Goal: Consume media (video, audio)

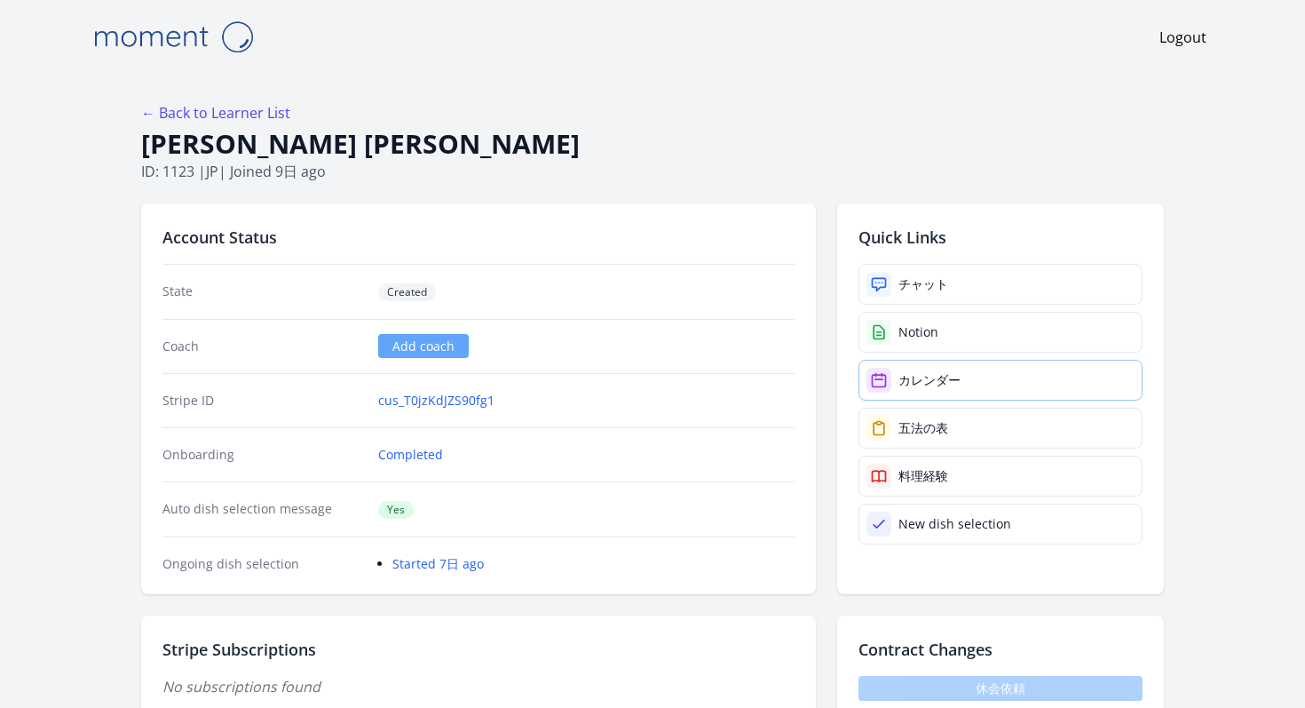
click at [858, 360] on link "カレンダー" at bounding box center [1000, 380] width 284 height 41
click at [290, 103] on link "← Back to Learner List" at bounding box center [215, 113] width 149 height 20
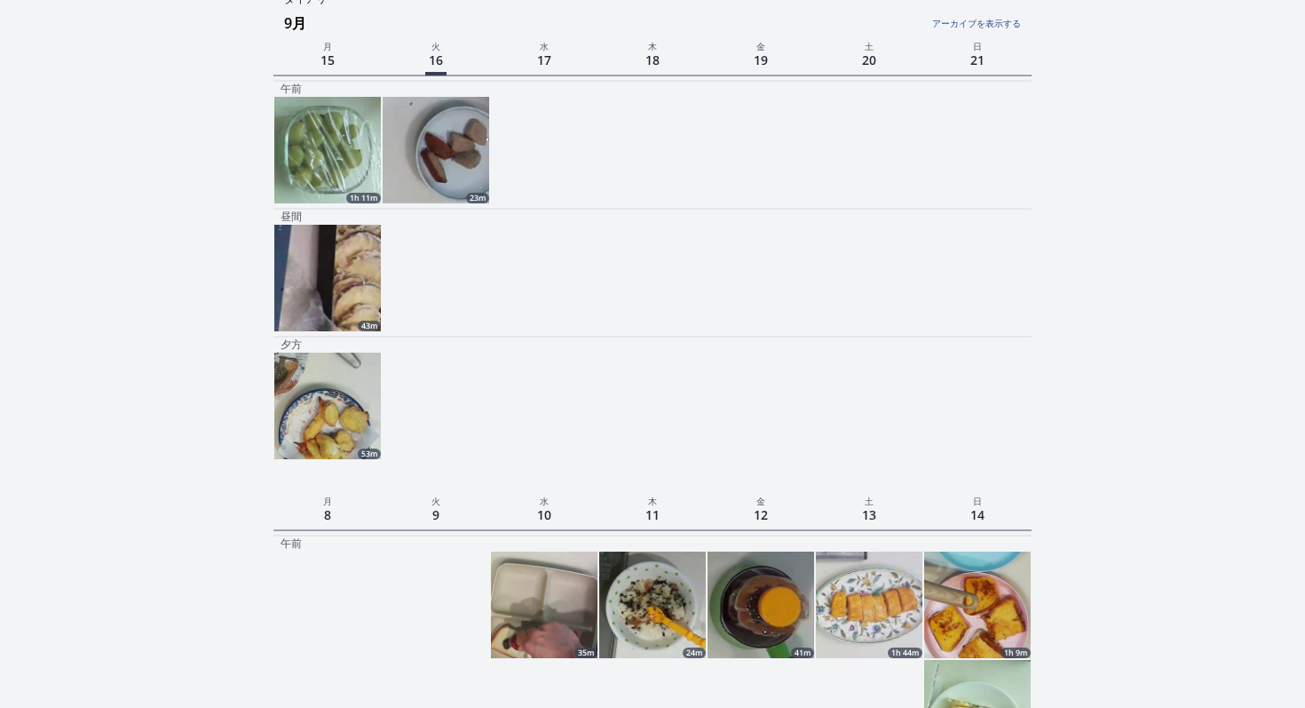
scroll to position [354, 0]
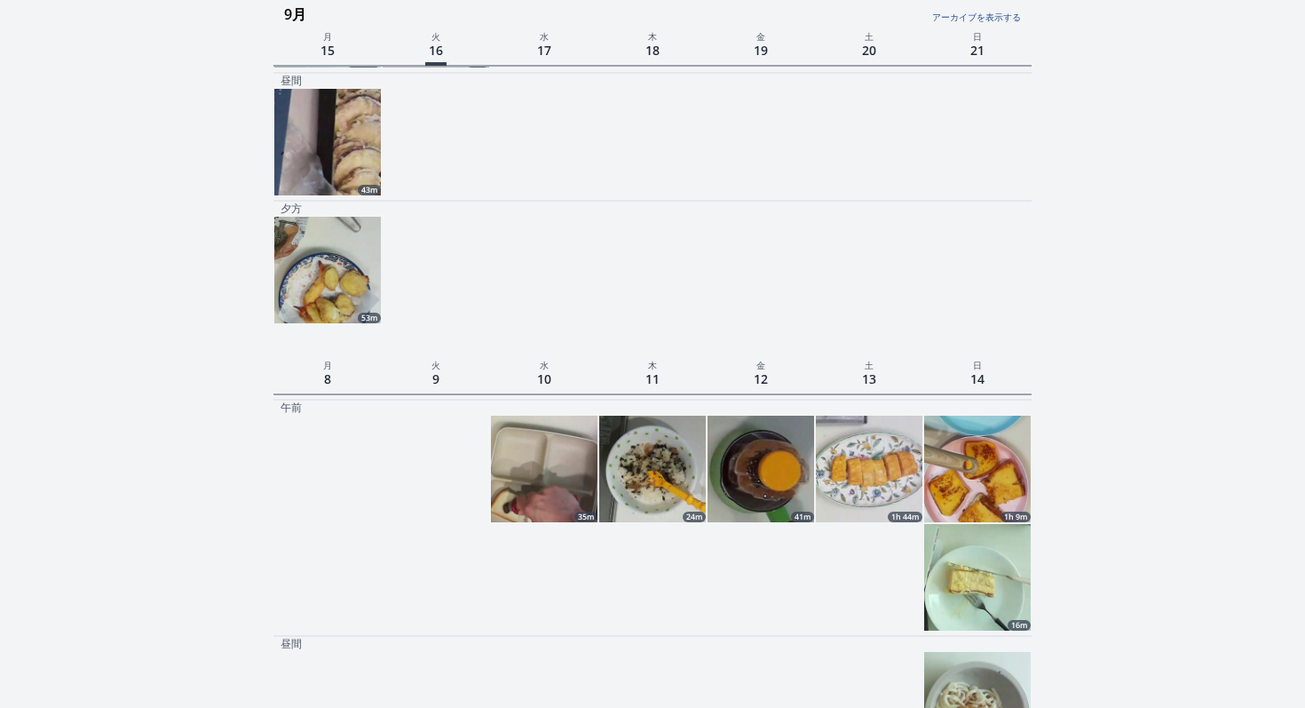
click at [859, 415] on img at bounding box center [869, 468] width 107 height 107
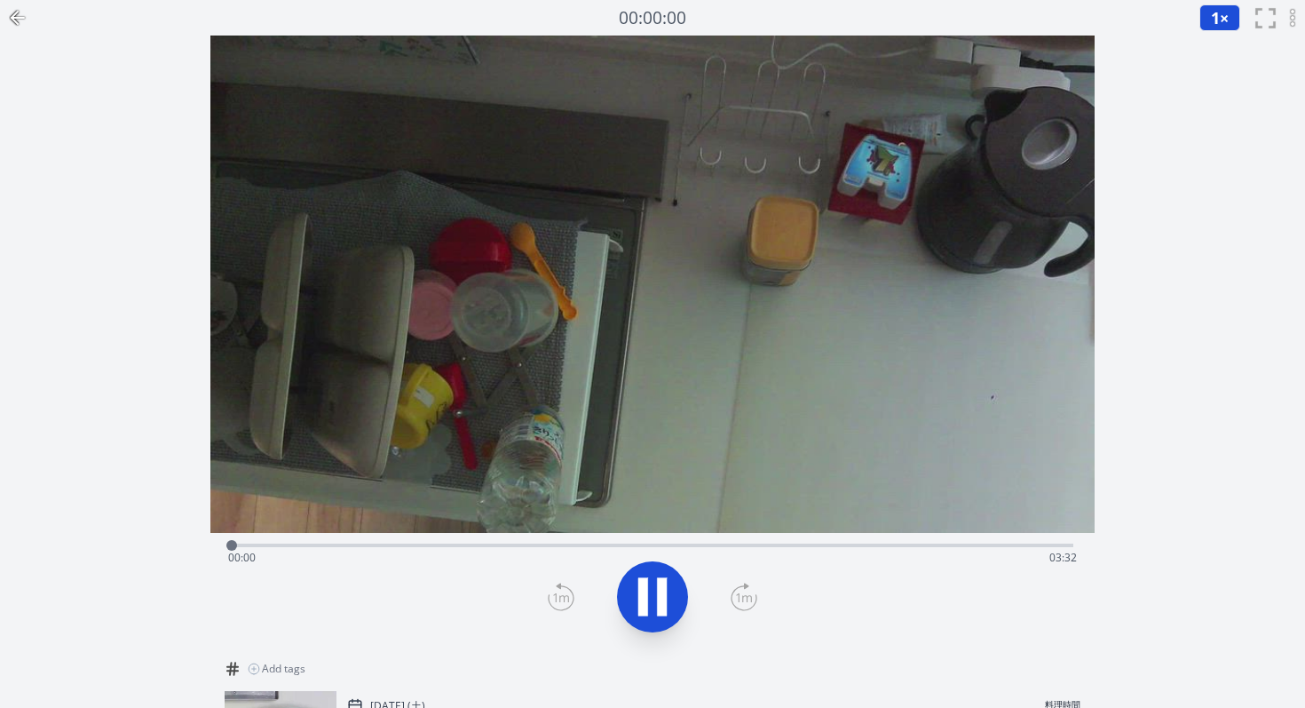
click at [598, 533] on div "Time elapsed: 00:00 Time remaining: 03:32" at bounding box center [653, 543] width 842 height 21
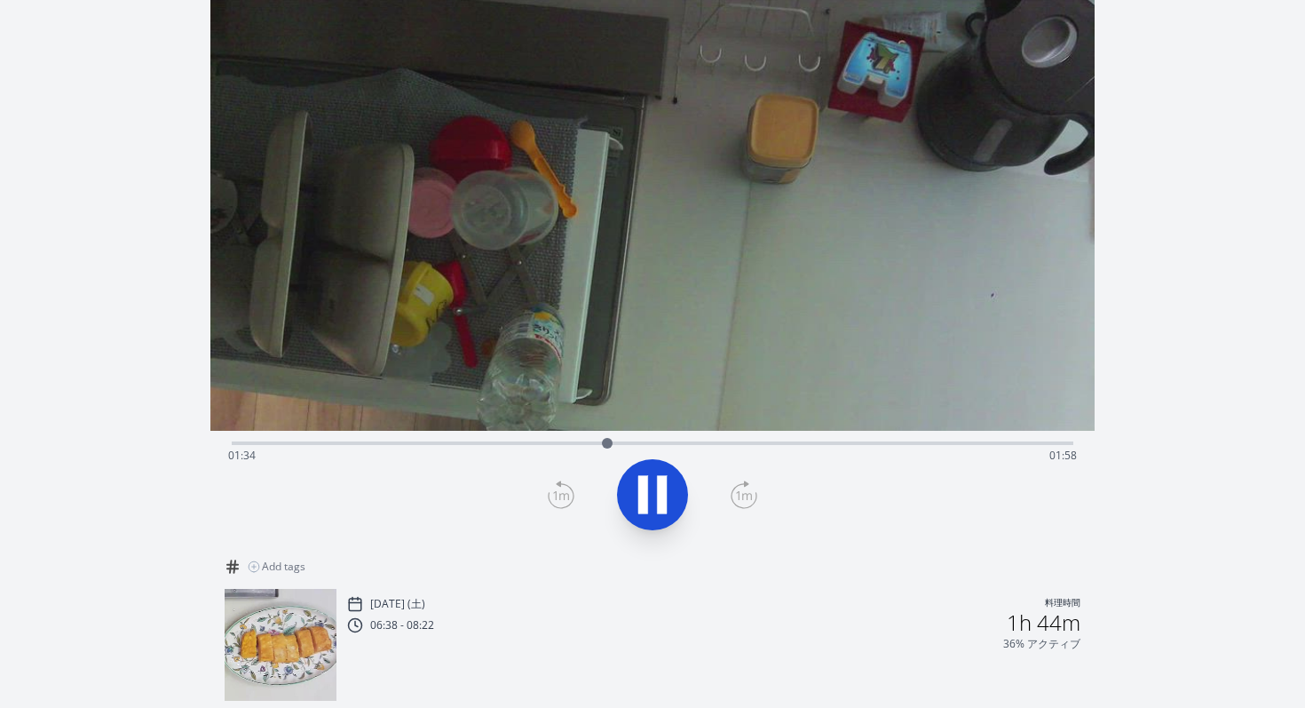
scroll to position [114, 0]
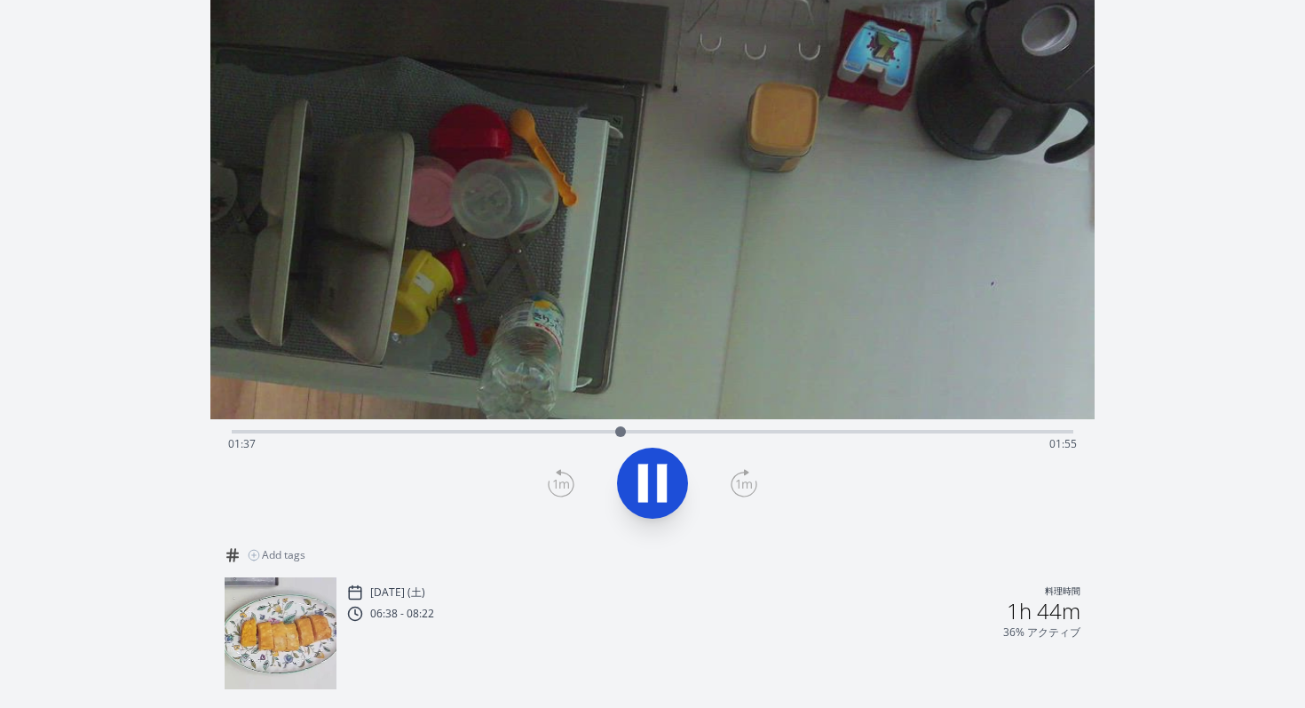
click at [748, 430] on div "Time elapsed: 01:37 Time remaining: 01:55" at bounding box center [652, 444] width 849 height 28
click at [889, 410] on video at bounding box center [652, 170] width 884 height 497
click at [946, 430] on div "Time elapsed: 02:11 Time remaining: 01:21" at bounding box center [652, 444] width 849 height 28
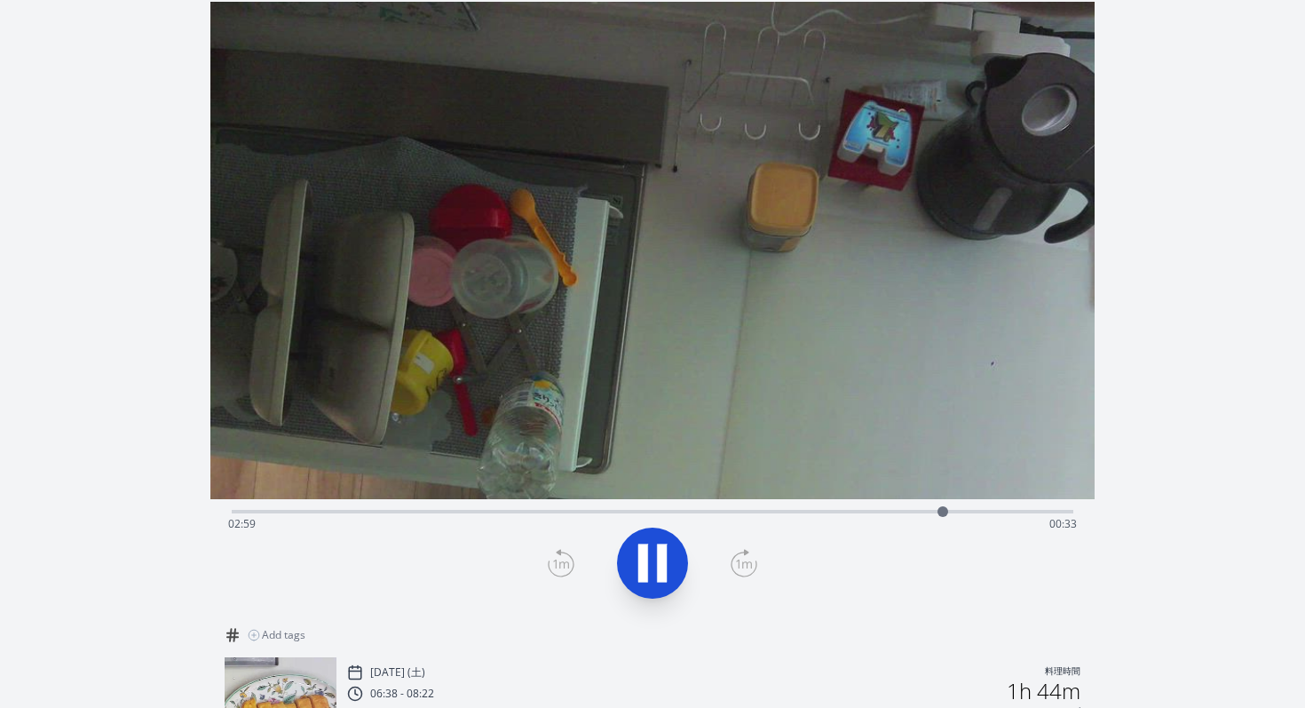
scroll to position [0, 0]
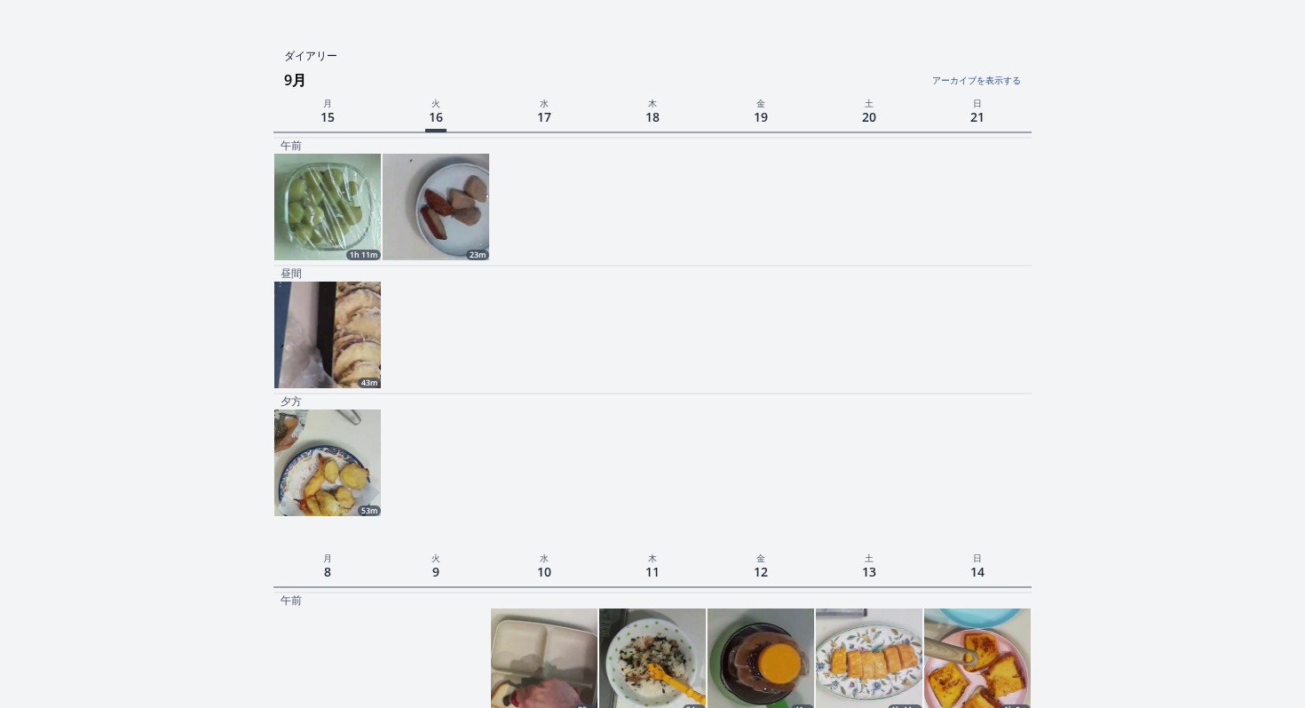
scroll to position [94, 0]
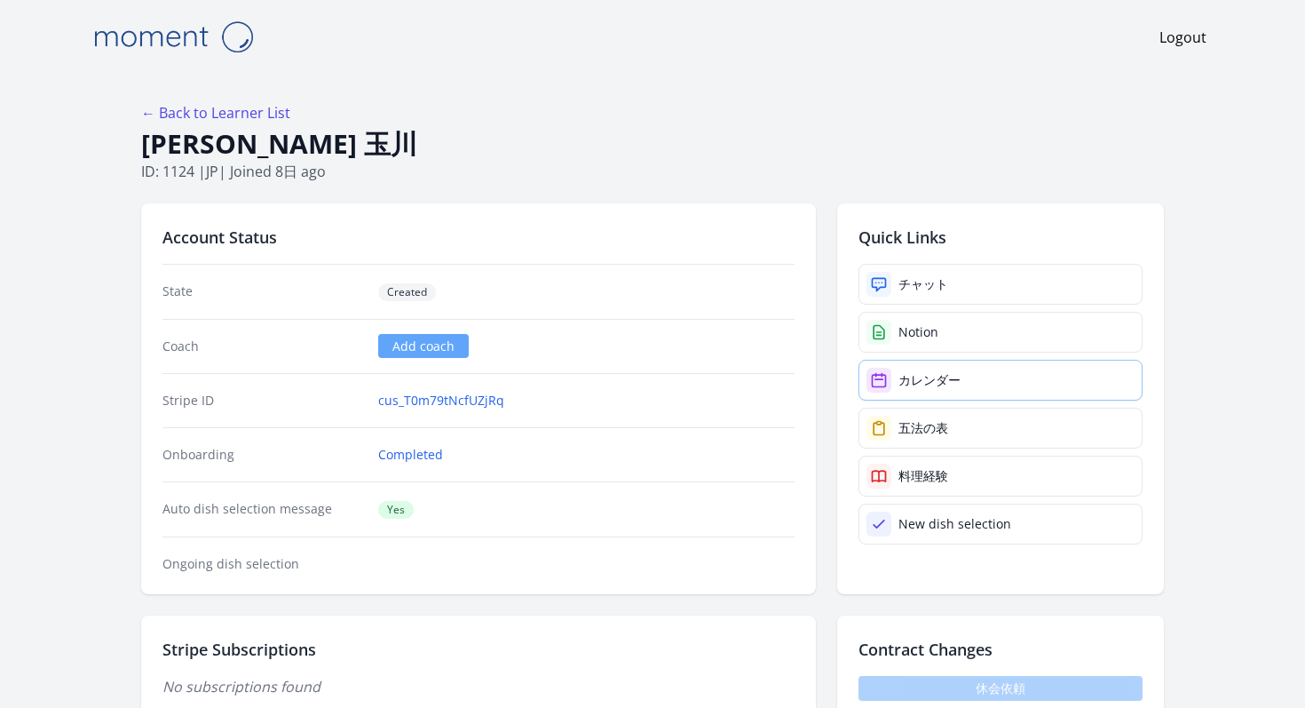
click at [923, 360] on link "カレンダー" at bounding box center [1000, 380] width 284 height 41
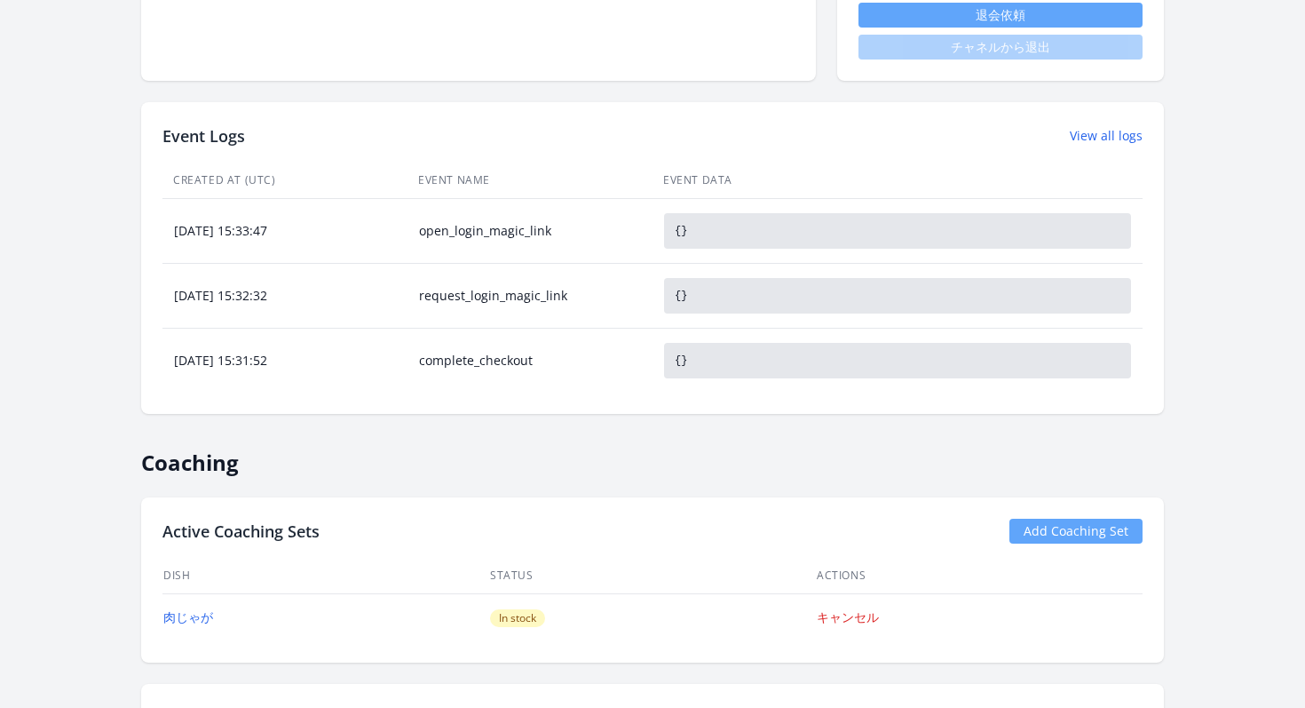
scroll to position [685, 0]
